Goal: Task Accomplishment & Management: Complete application form

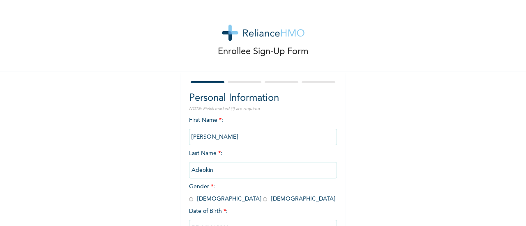
click at [191, 201] on span "Gender * : [DEMOGRAPHIC_DATA] [DEMOGRAPHIC_DATA]" at bounding box center [262, 193] width 146 height 18
click at [189, 201] on input "radio" at bounding box center [191, 200] width 4 height 8
radio input "true"
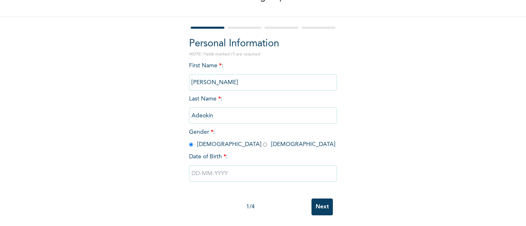
scroll to position [55, 0]
click at [191, 173] on input "text" at bounding box center [263, 173] width 148 height 16
select select "9"
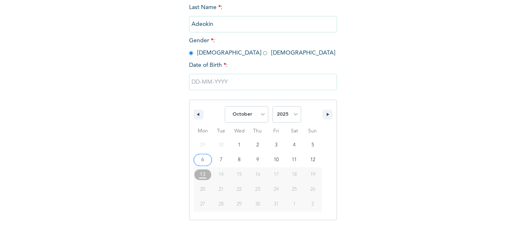
scroll to position [148, 0]
click at [291, 119] on select "2025 2024 2023 2022 2021 2020 2019 2018 2017 2016 2015 2014 2013 2012 2011 2010…" at bounding box center [286, 113] width 29 height 16
select select "1990"
click at [272, 106] on select "2025 2024 2023 2022 2021 2020 2019 2018 2017 2016 2015 2014 2013 2012 2011 2010…" at bounding box center [286, 113] width 29 height 16
type input "[DATE]"
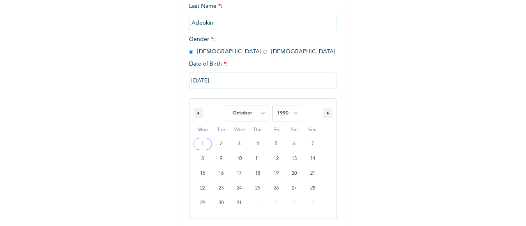
scroll to position [63, 0]
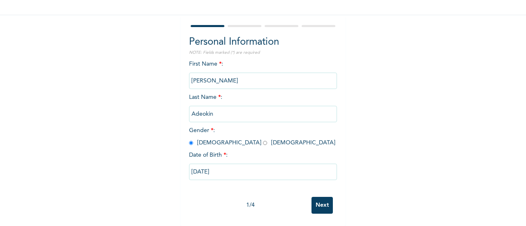
click at [314, 197] on input "Next" at bounding box center [321, 205] width 21 height 17
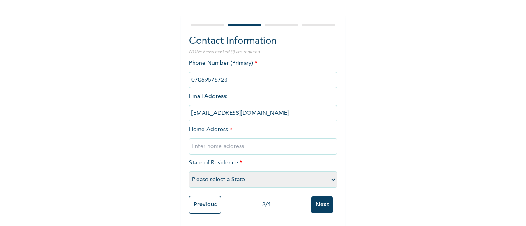
click at [245, 144] on input "text" at bounding box center [263, 146] width 148 height 16
click at [348, 174] on div "Enrollee Sign-Up Form Contact Information NOTE: Fields marked (*) are required …" at bounding box center [263, 85] width 526 height 284
click at [316, 175] on select "Please select a State [PERSON_NAME] (FCT) [PERSON_NAME] Ibom [GEOGRAPHIC_DATA] …" at bounding box center [263, 180] width 148 height 16
select select "31"
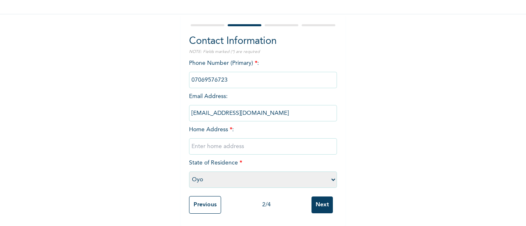
click at [189, 172] on select "Please select a State [PERSON_NAME] (FCT) [PERSON_NAME] Ibom [GEOGRAPHIC_DATA] …" at bounding box center [263, 180] width 148 height 16
click at [318, 197] on input "Next" at bounding box center [321, 205] width 21 height 17
type input "Hakdgdj"
click at [318, 197] on input "Next" at bounding box center [321, 205] width 21 height 17
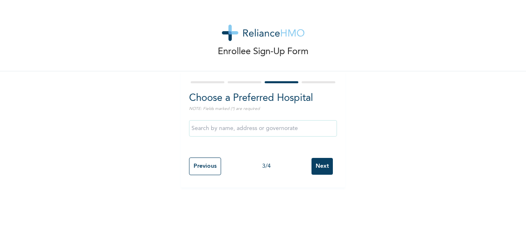
click at [270, 130] on input "text" at bounding box center [263, 128] width 148 height 16
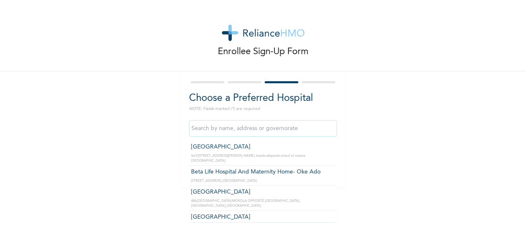
type input "Beta Life Hospital And Maternity Home- Oke Ado"
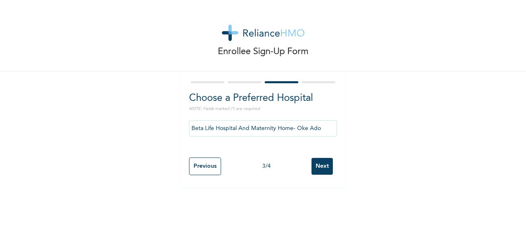
click at [325, 171] on input "Next" at bounding box center [321, 166] width 21 height 17
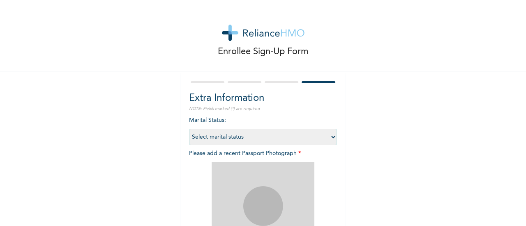
click at [318, 132] on select "Select marital status [DEMOGRAPHIC_DATA] Married [DEMOGRAPHIC_DATA] Widow/[DEMO…" at bounding box center [263, 137] width 148 height 16
select select "2"
click at [189, 129] on select "Select marital status [DEMOGRAPHIC_DATA] Married [DEMOGRAPHIC_DATA] Widow/[DEMO…" at bounding box center [263, 137] width 148 height 16
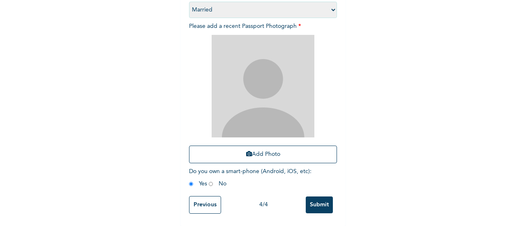
scroll to position [133, 0]
click at [288, 150] on button "Add Photo" at bounding box center [263, 155] width 148 height 18
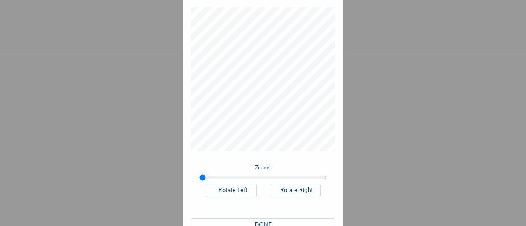
scroll to position [60, 0]
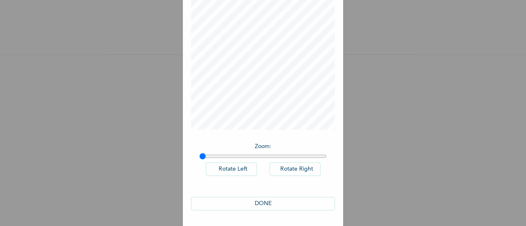
click at [271, 197] on button "DONE" at bounding box center [263, 204] width 144 height 14
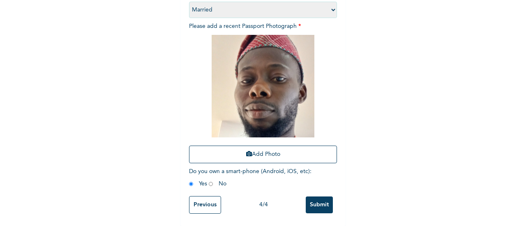
scroll to position [134, 0]
click at [311, 197] on input "Submit" at bounding box center [319, 205] width 27 height 17
